Goal: Task Accomplishment & Management: Complete application form

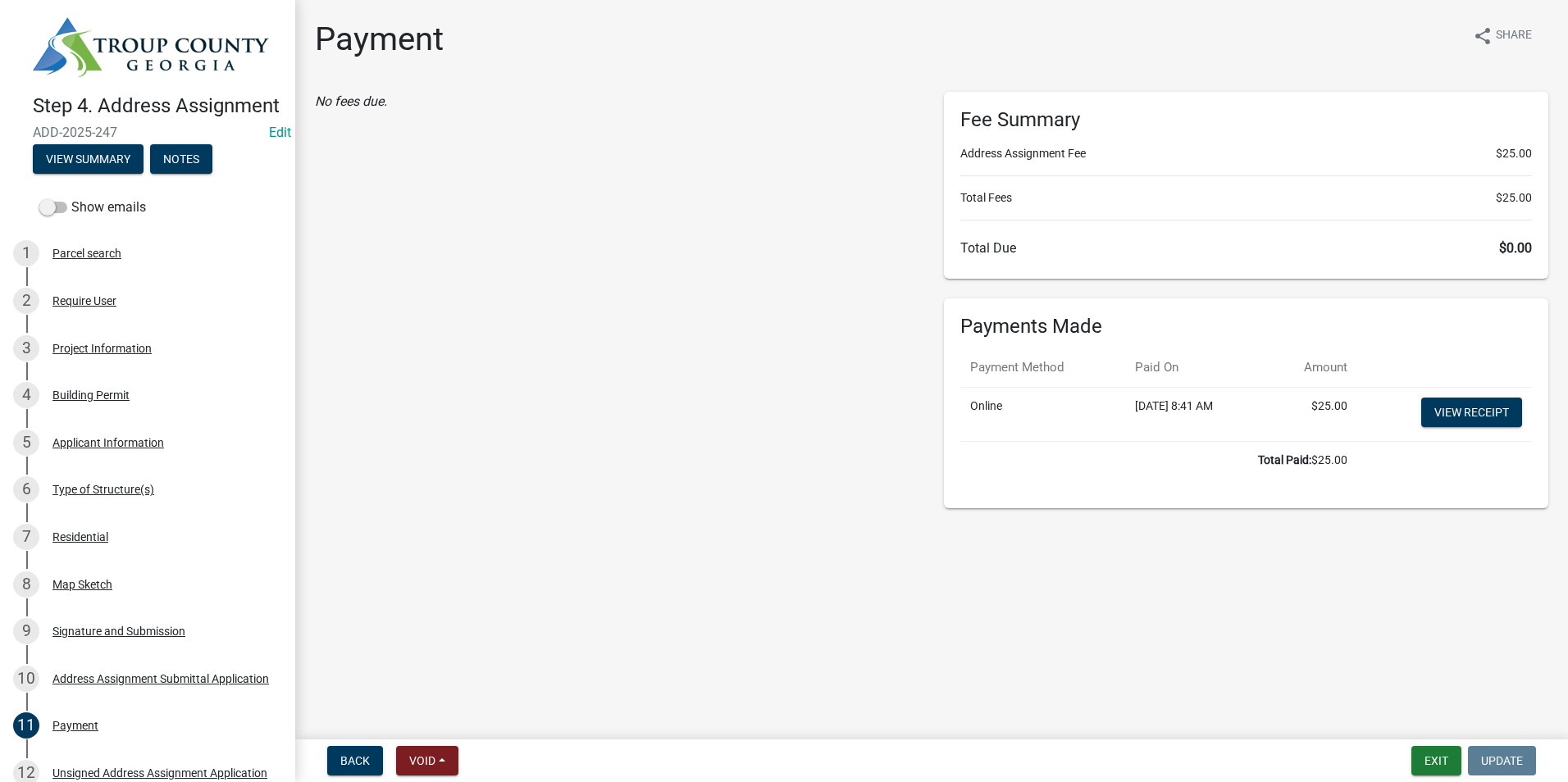
scroll to position [164, 0]
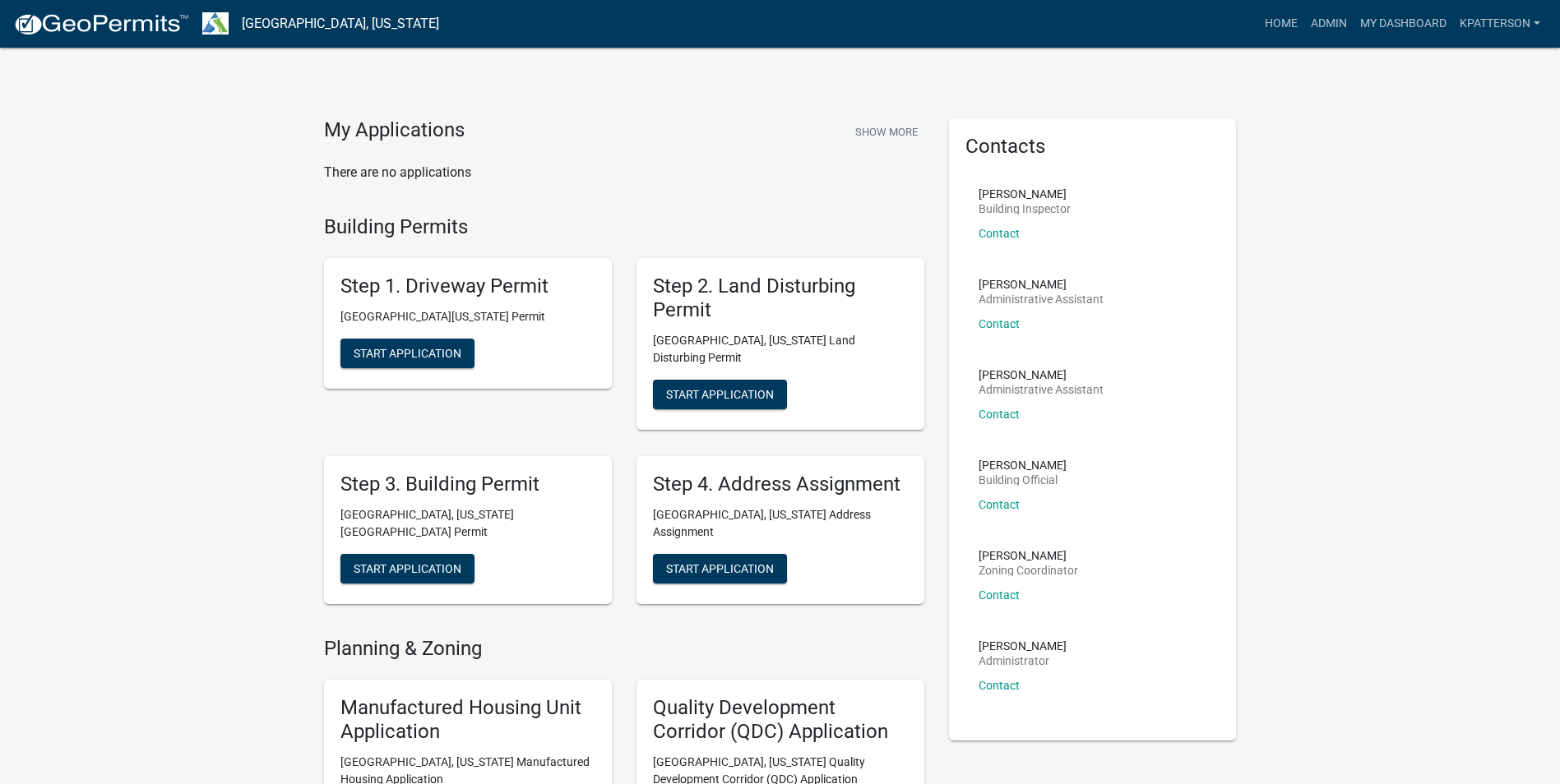
scroll to position [164, 0]
